Goal: Transaction & Acquisition: Purchase product/service

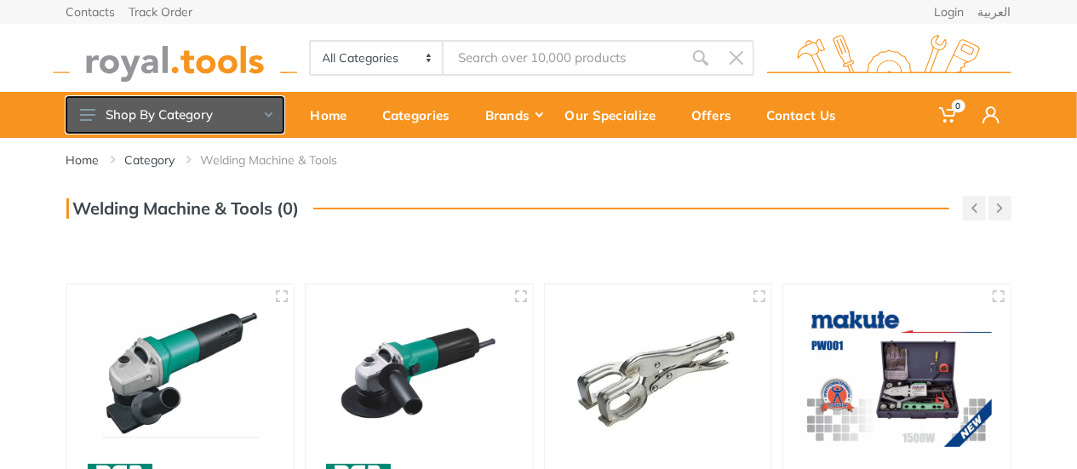
click at [185, 121] on button "Shop By Category" at bounding box center [174, 115] width 217 height 36
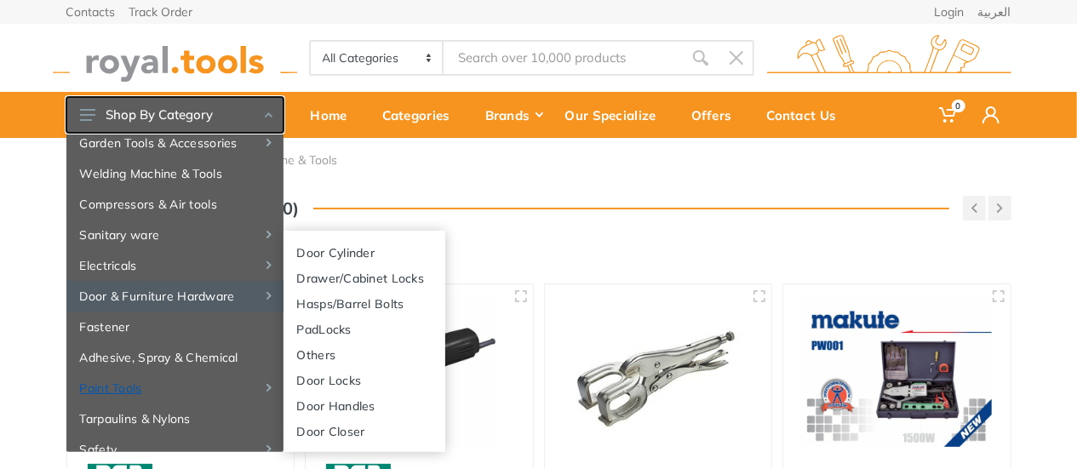
scroll to position [48, 0]
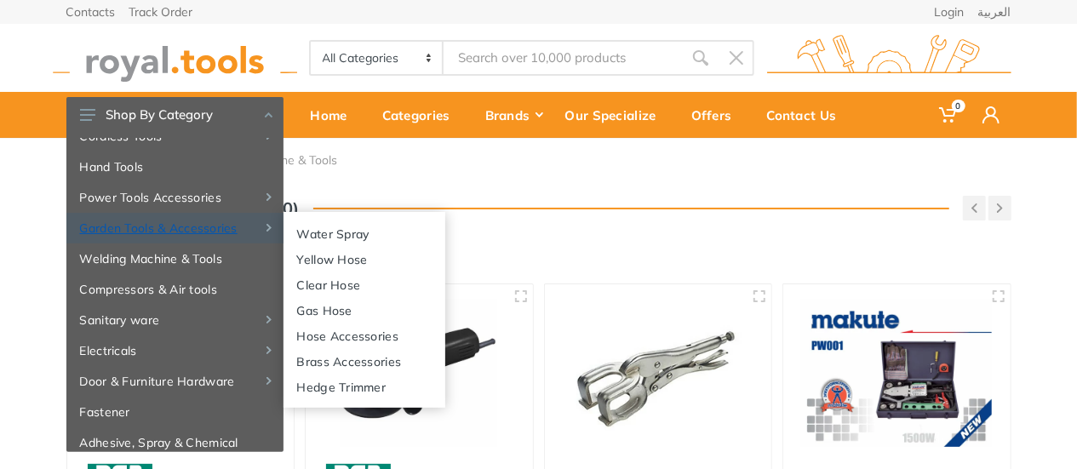
click at [143, 232] on link "Garden Tools & Accessories" at bounding box center [174, 228] width 217 height 31
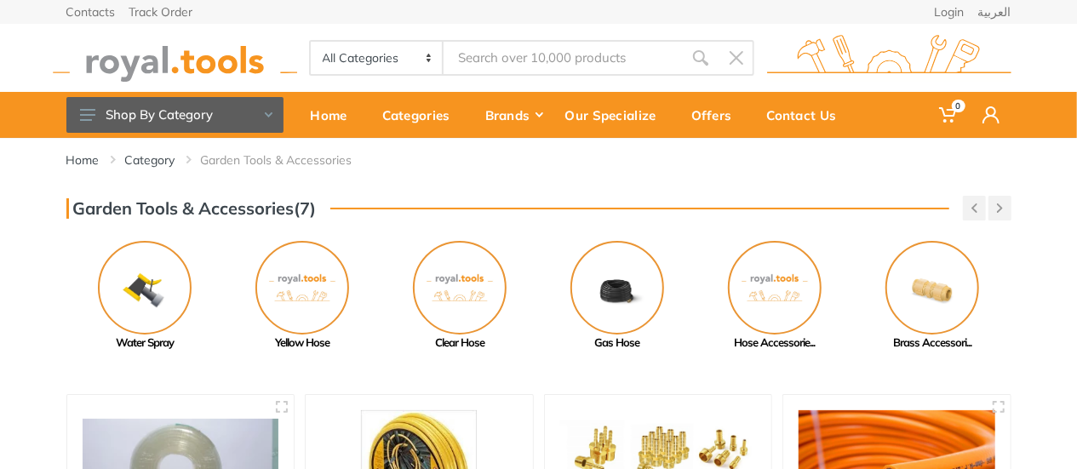
scroll to position [85, 0]
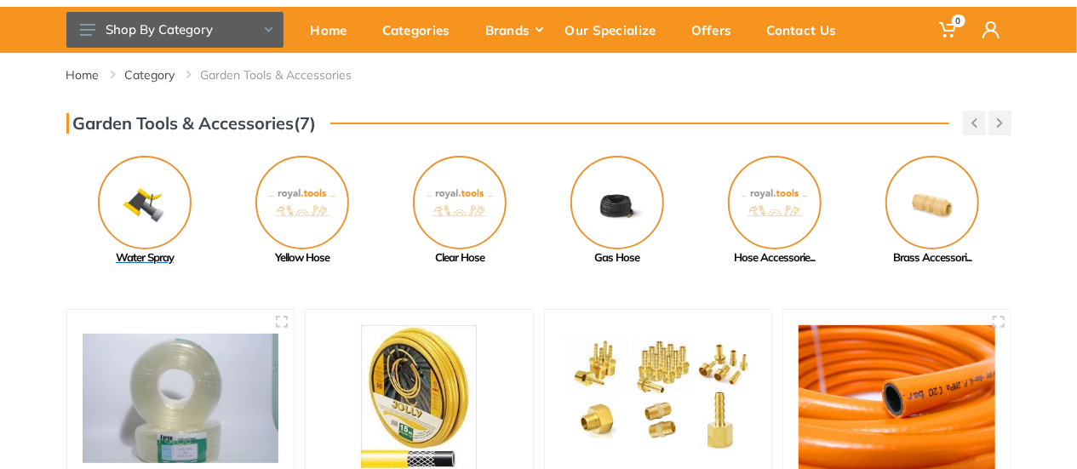
click at [140, 239] on img at bounding box center [145, 203] width 94 height 94
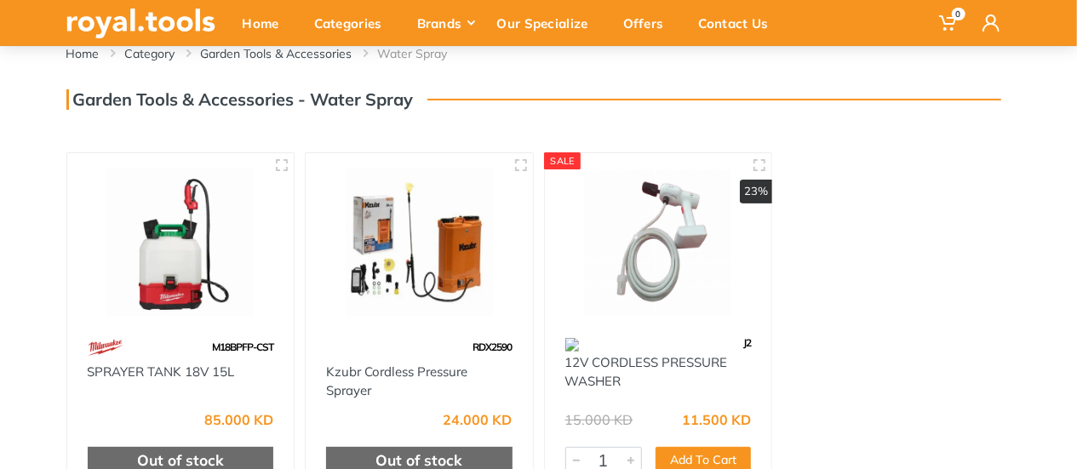
scroll to position [85, 0]
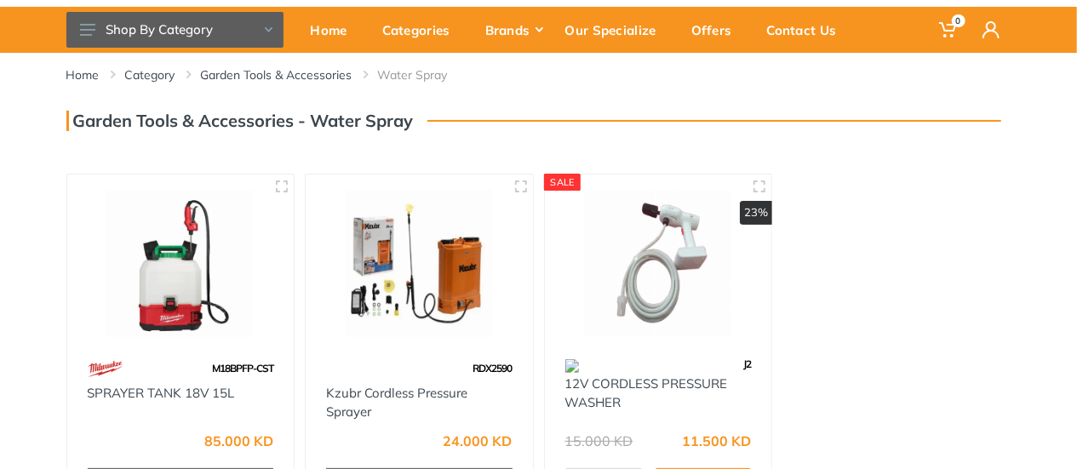
click at [669, 245] on img at bounding box center [658, 263] width 197 height 147
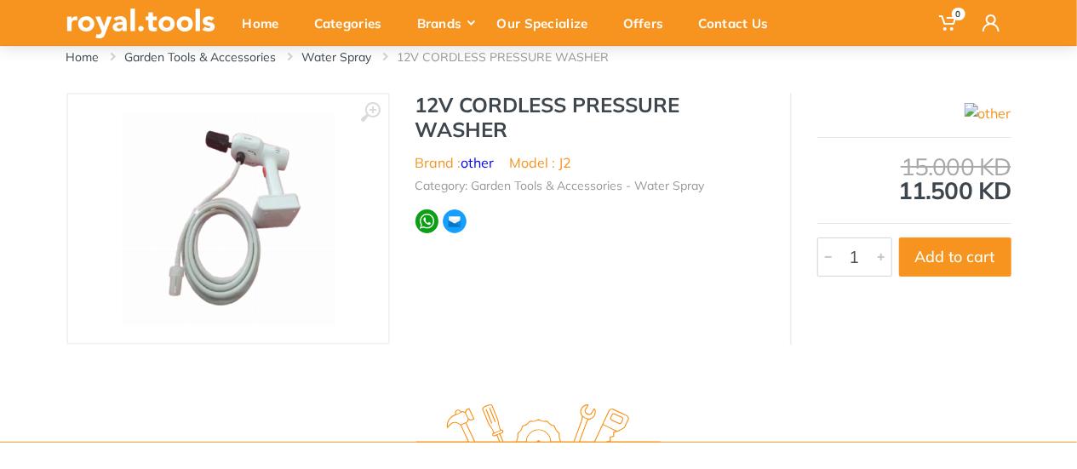
scroll to position [119, 0]
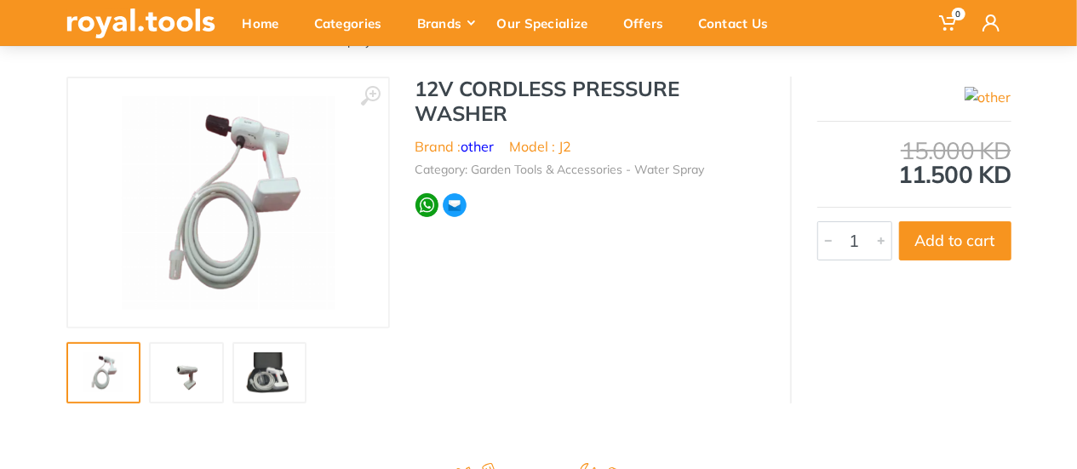
click at [191, 360] on img at bounding box center [186, 373] width 54 height 41
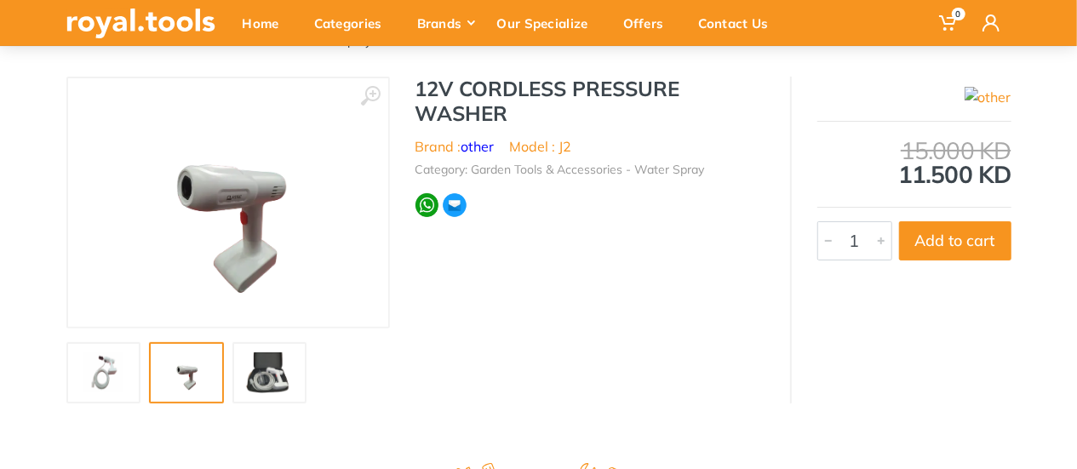
click at [281, 376] on img at bounding box center [270, 373] width 54 height 41
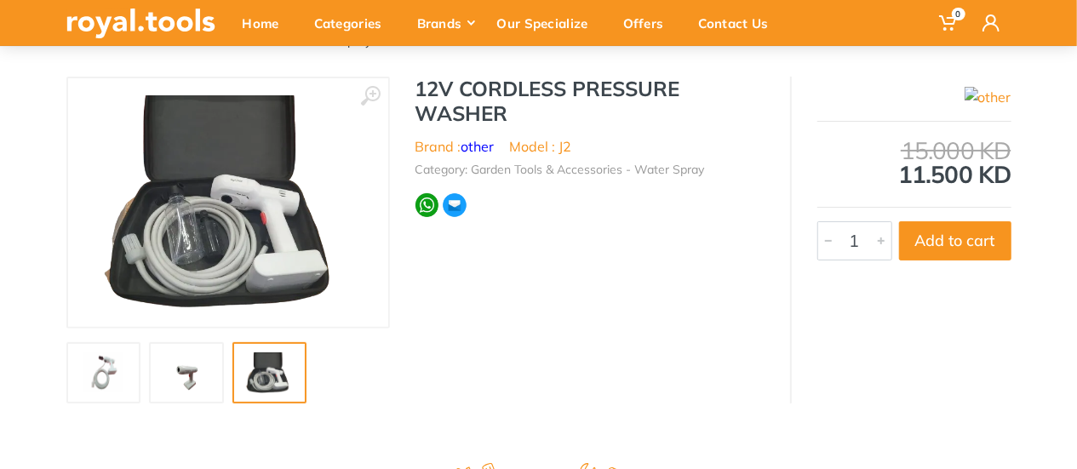
click at [206, 367] on img at bounding box center [186, 373] width 54 height 41
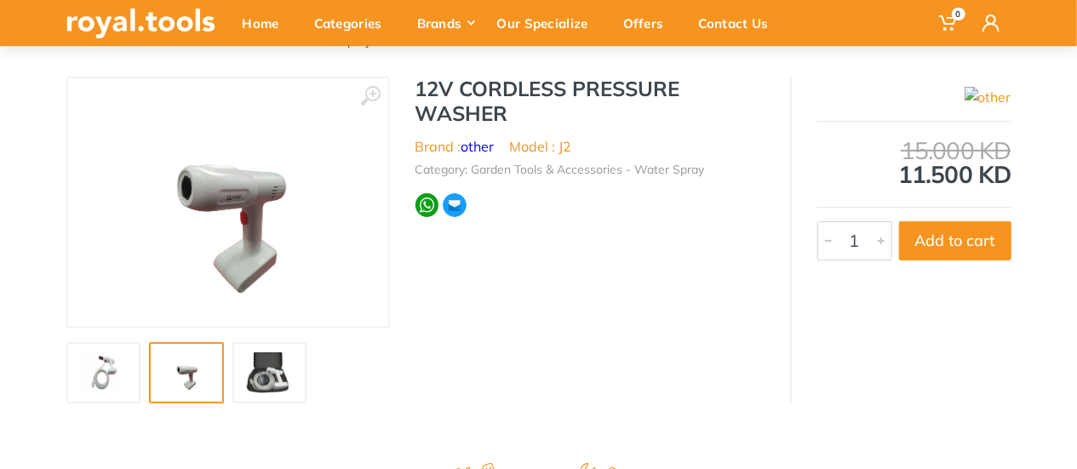
click at [122, 370] on img at bounding box center [104, 373] width 54 height 41
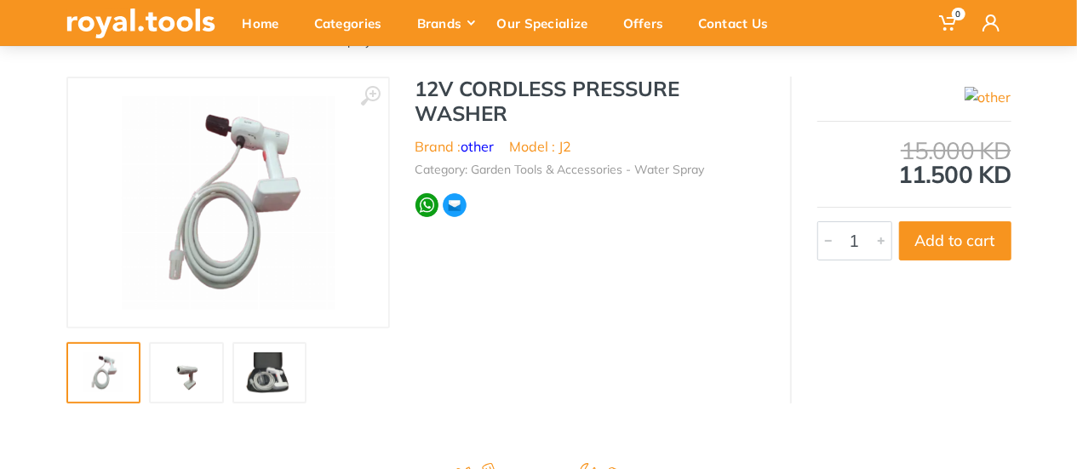
click at [201, 364] on img at bounding box center [186, 373] width 54 height 41
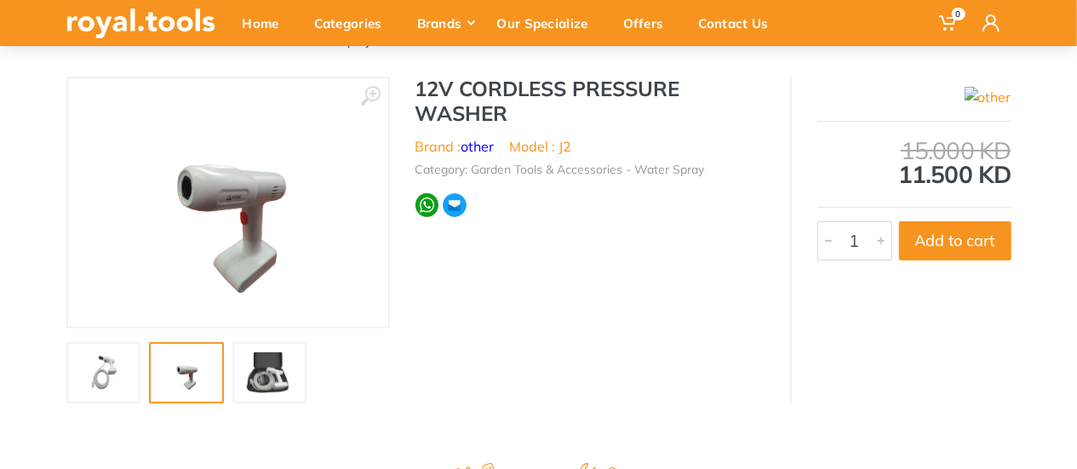
click at [288, 364] on img at bounding box center [270, 373] width 54 height 41
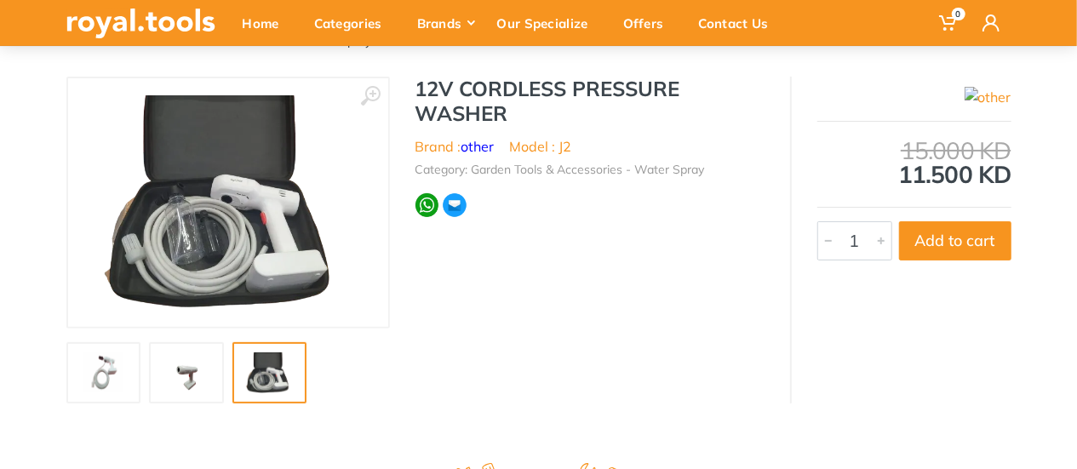
click at [223, 364] on div at bounding box center [190, 372] width 249 height 61
click at [192, 371] on img at bounding box center [186, 373] width 54 height 41
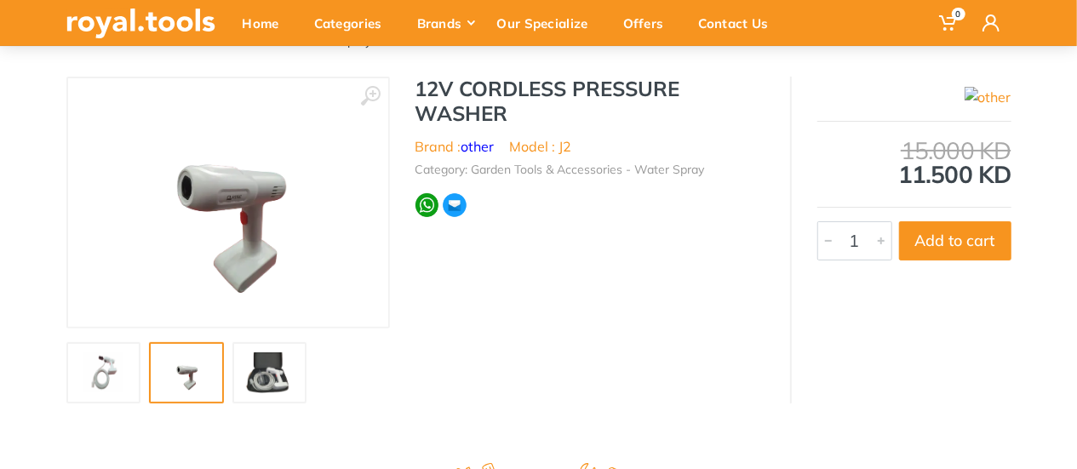
click at [449, 310] on div "‹ › ‹ › other" at bounding box center [538, 240] width 945 height 327
click at [83, 384] on img at bounding box center [104, 373] width 54 height 41
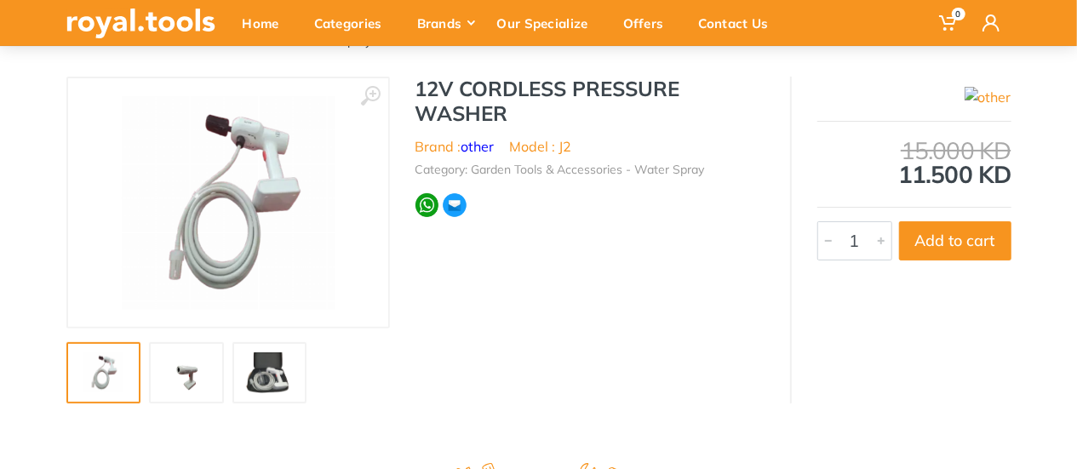
click at [230, 391] on div at bounding box center [190, 372] width 249 height 61
click at [196, 382] on img at bounding box center [186, 373] width 54 height 41
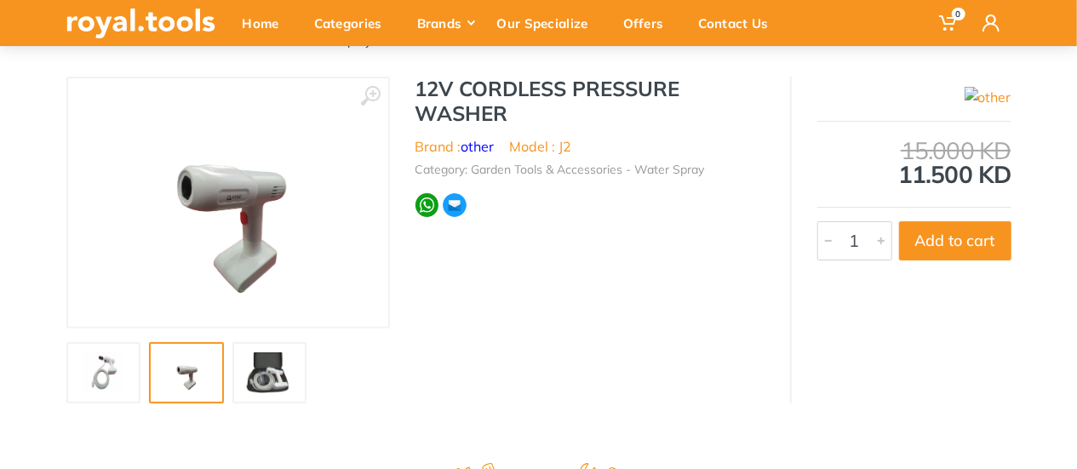
click at [244, 379] on img at bounding box center [270, 373] width 54 height 41
